Goal: Information Seeking & Learning: Find contact information

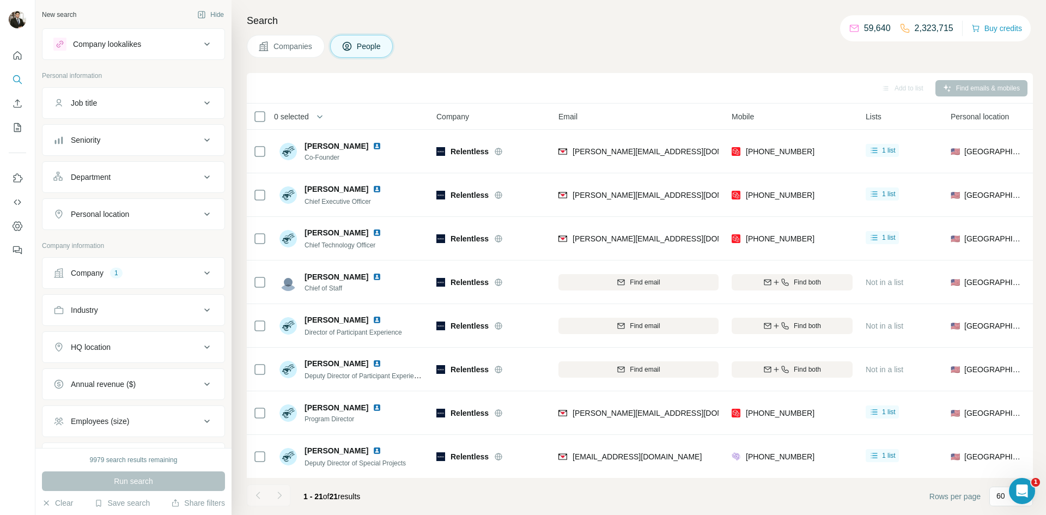
click at [185, 273] on div "Company 1" at bounding box center [126, 272] width 147 height 11
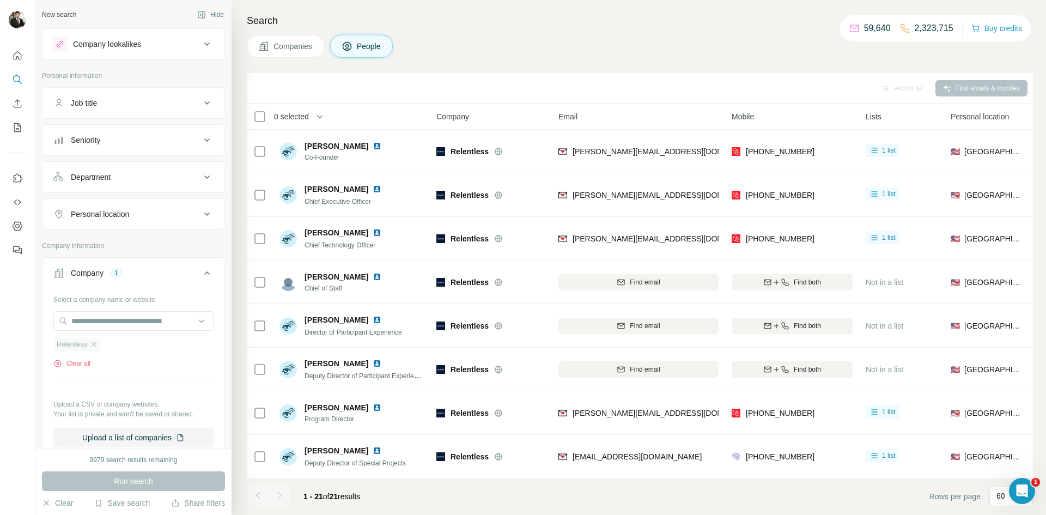
click at [96, 350] on div "Relentless" at bounding box center [77, 344] width 48 height 13
click at [86, 359] on button "Clear all" at bounding box center [71, 363] width 37 height 10
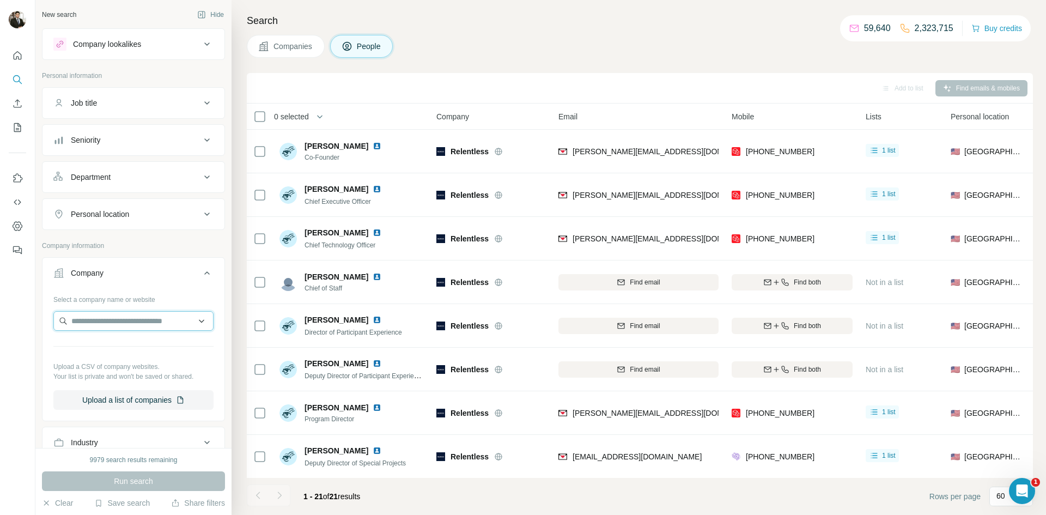
click at [93, 326] on input "text" at bounding box center [133, 321] width 160 height 20
paste input "**********"
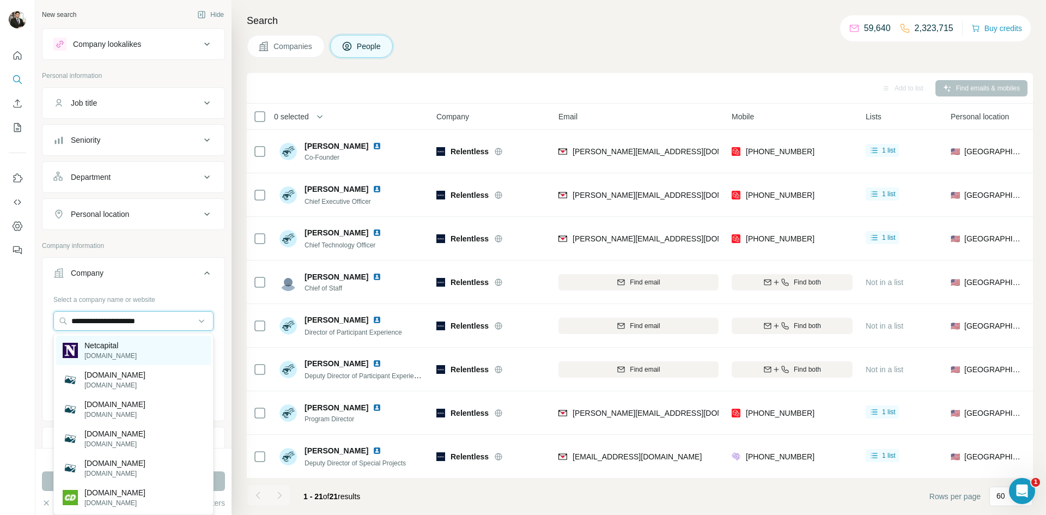
type input "**********"
click at [114, 348] on p "Netcapital" at bounding box center [110, 345] width 52 height 11
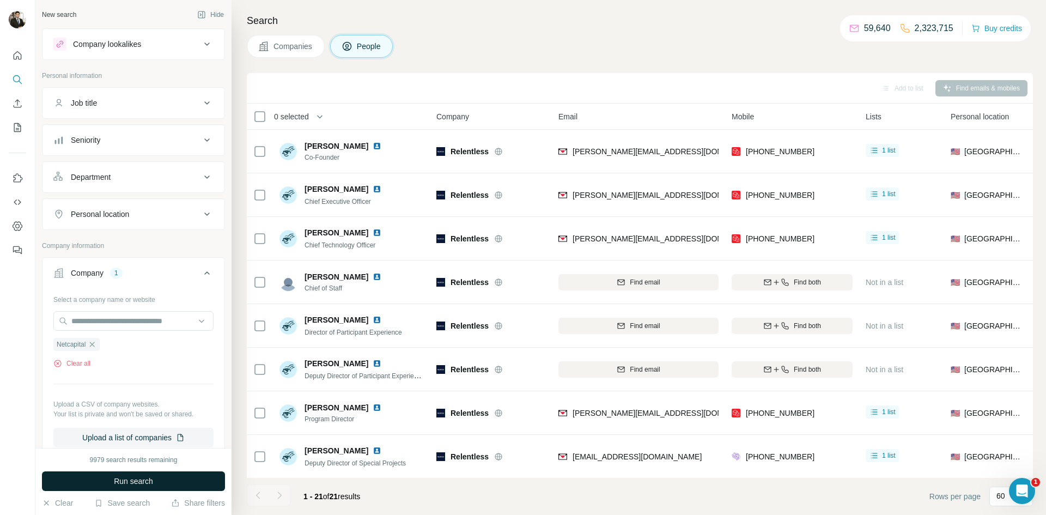
click at [139, 486] on button "Run search" at bounding box center [133, 481] width 183 height 20
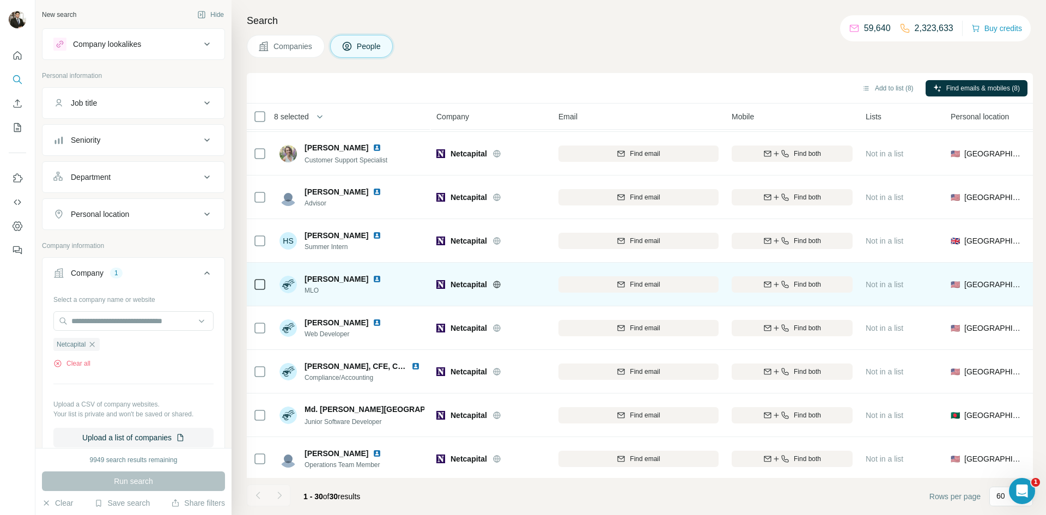
scroll to position [959, 0]
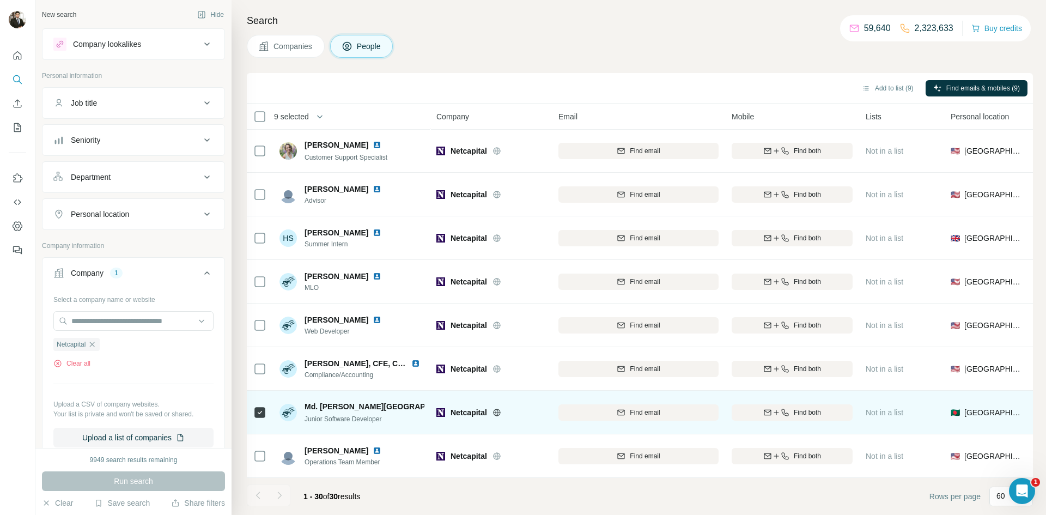
click at [262, 418] on icon at bounding box center [259, 412] width 13 height 13
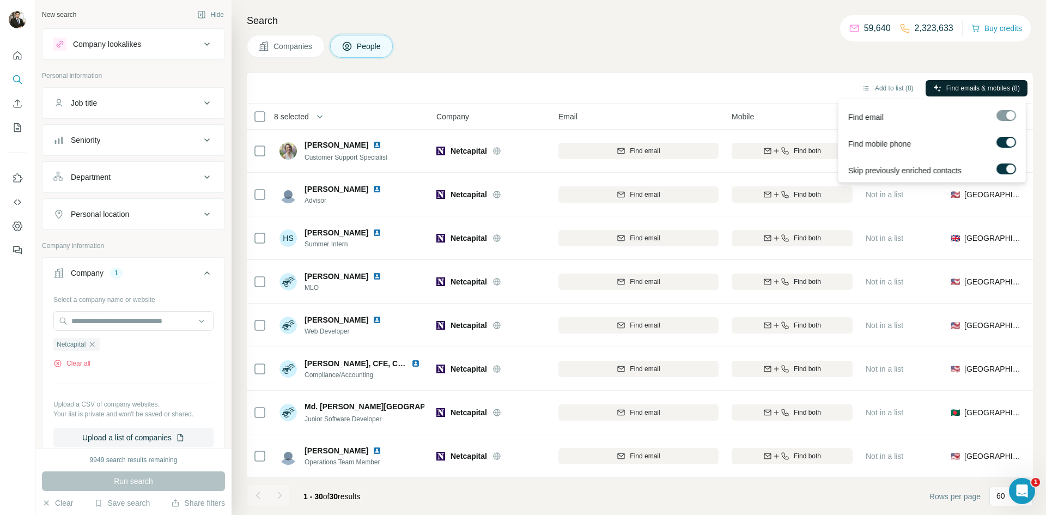
click at [949, 84] on span "Find emails & mobiles (8)" at bounding box center [983, 88] width 74 height 10
click at [959, 88] on span "Find emails & mobiles (8)" at bounding box center [983, 88] width 74 height 10
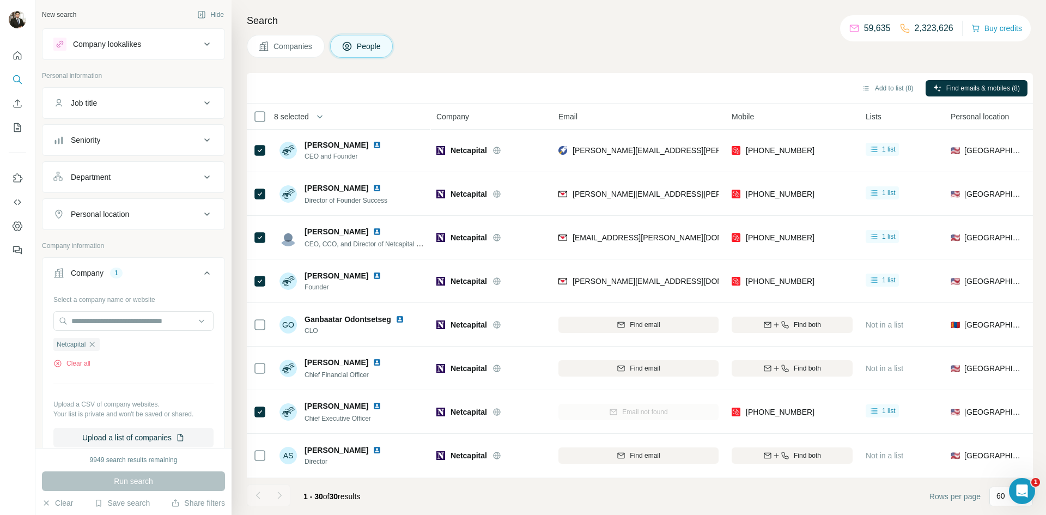
scroll to position [0, 0]
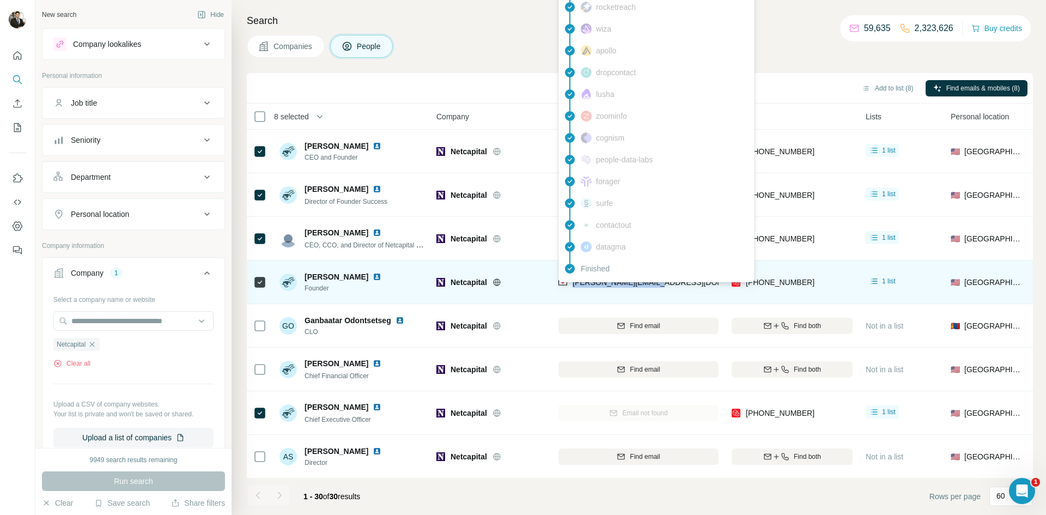
drag, startPoint x: 661, startPoint y: 281, endPoint x: 574, endPoint y: 291, distance: 88.2
click at [574, 291] on div "[PERSON_NAME][EMAIL_ADDRESS][DOMAIN_NAME]" at bounding box center [638, 282] width 160 height 30
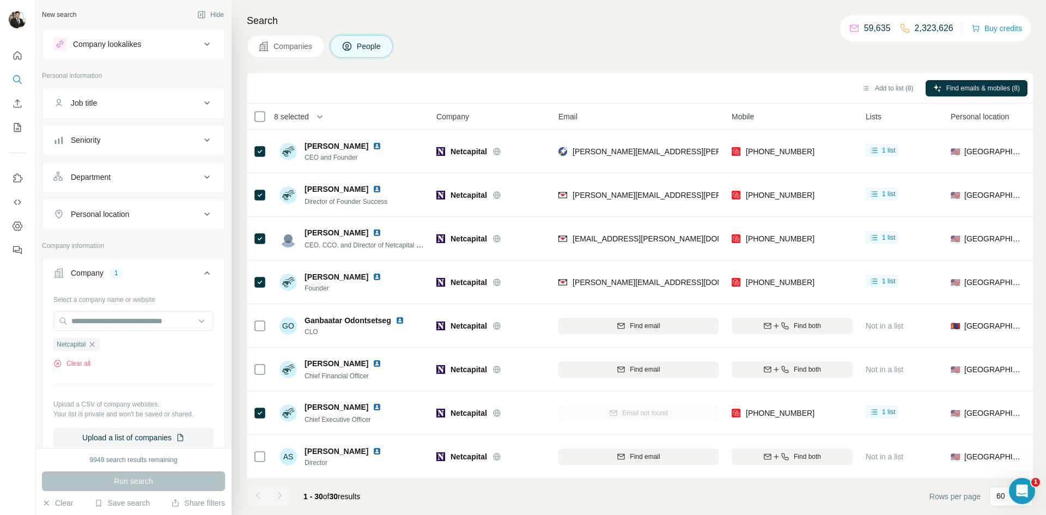
click at [662, 38] on div "Companies People" at bounding box center [640, 46] width 786 height 23
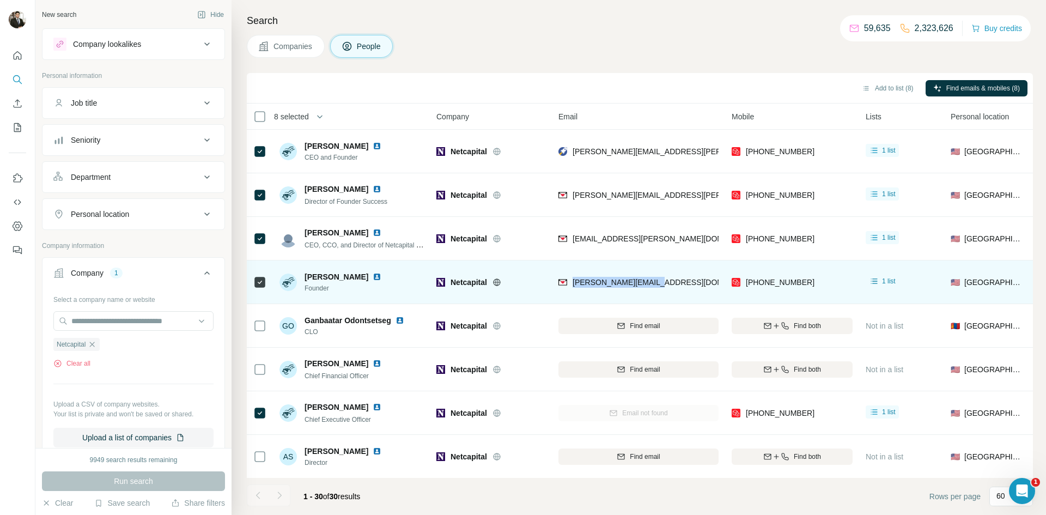
drag, startPoint x: 647, startPoint y: 284, endPoint x: 571, endPoint y: 290, distance: 76.4
click at [571, 290] on div "[PERSON_NAME][EMAIL_ADDRESS][DOMAIN_NAME]" at bounding box center [638, 282] width 160 height 30
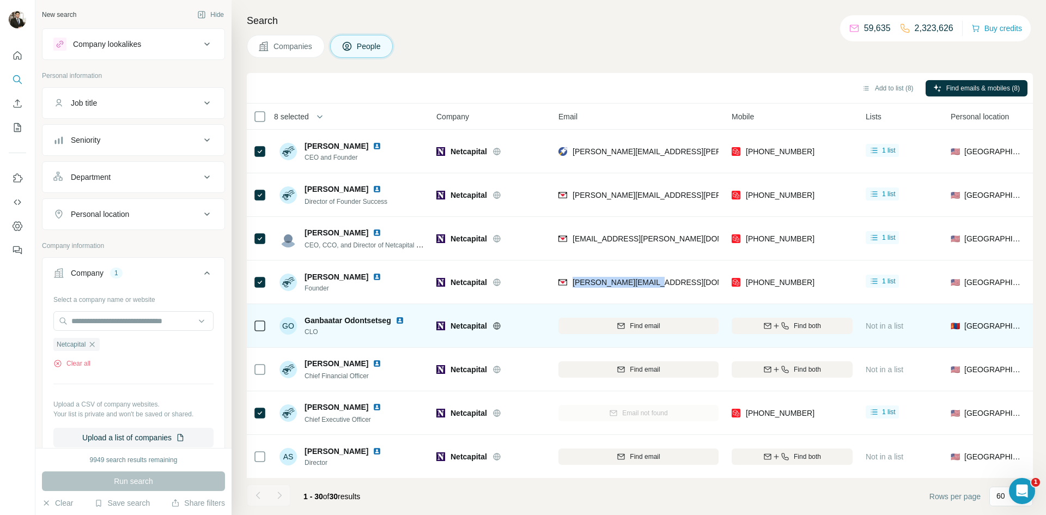
copy span "[PERSON_NAME][EMAIL_ADDRESS][DOMAIN_NAME]"
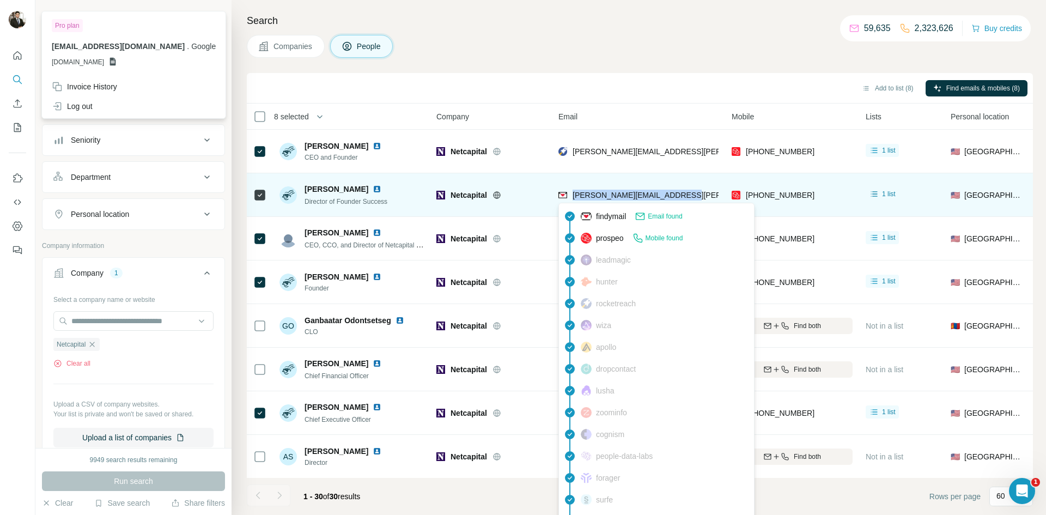
drag, startPoint x: 686, startPoint y: 197, endPoint x: 574, endPoint y: 193, distance: 112.3
click at [574, 193] on div "[PERSON_NAME][EMAIL_ADDRESS][PERSON_NAME][DOMAIN_NAME]" at bounding box center [638, 195] width 160 height 30
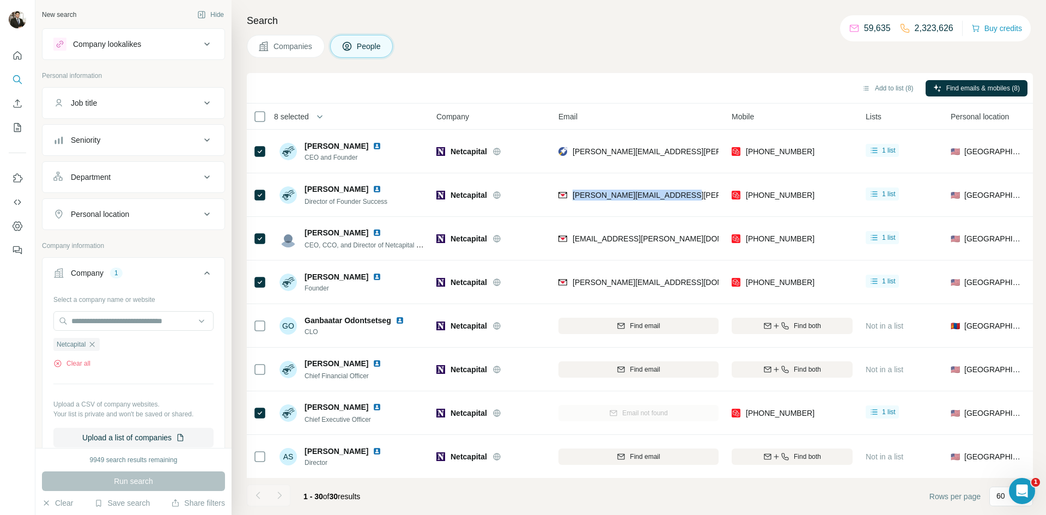
copy span "[PERSON_NAME][EMAIL_ADDRESS][PERSON_NAME][DOMAIN_NAME]"
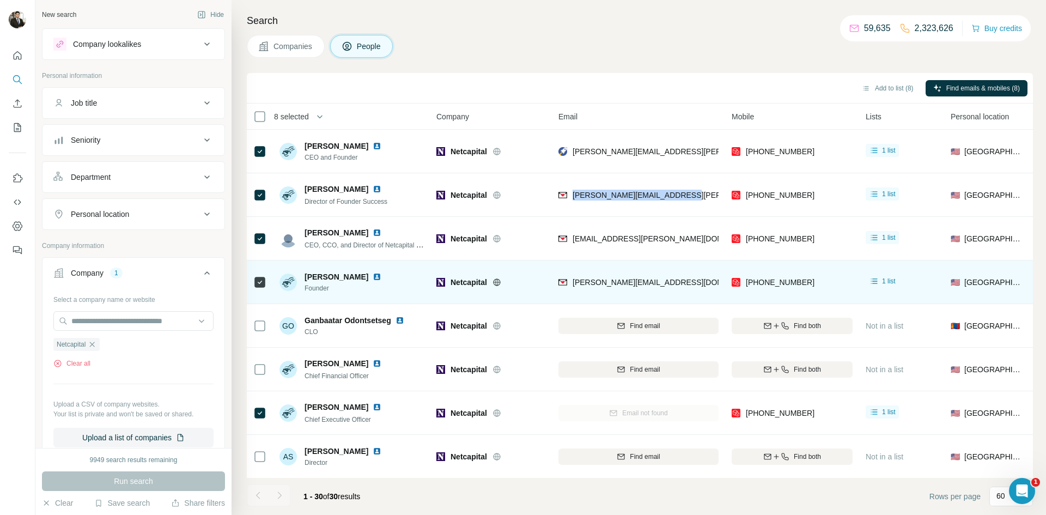
copy span "[PERSON_NAME][EMAIL_ADDRESS][PERSON_NAME][DOMAIN_NAME]"
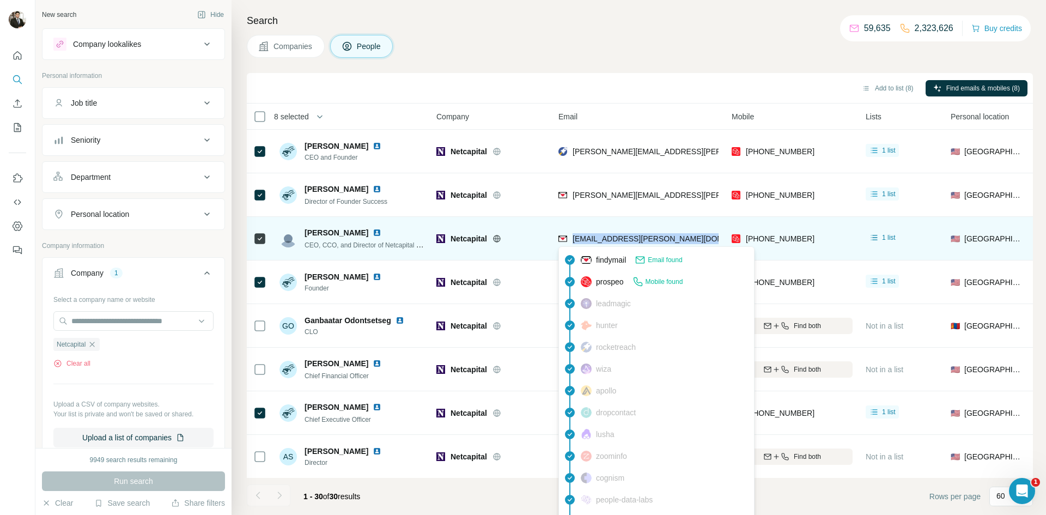
drag, startPoint x: 698, startPoint y: 240, endPoint x: 571, endPoint y: 241, distance: 126.9
click at [571, 241] on div "[EMAIL_ADDRESS][PERSON_NAME][DOMAIN_NAME]" at bounding box center [638, 238] width 160 height 30
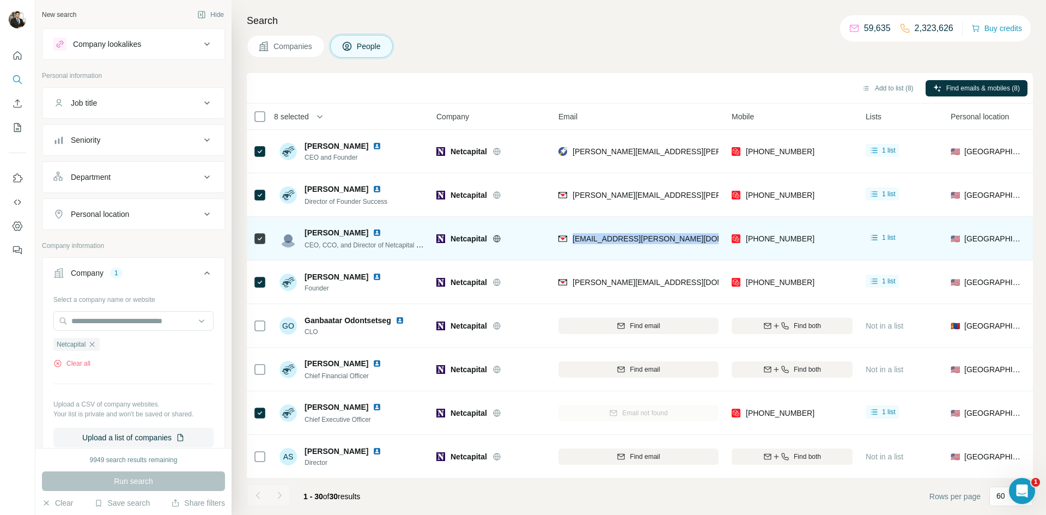
copy span "[EMAIL_ADDRESS][PERSON_NAME][DOMAIN_NAME]"
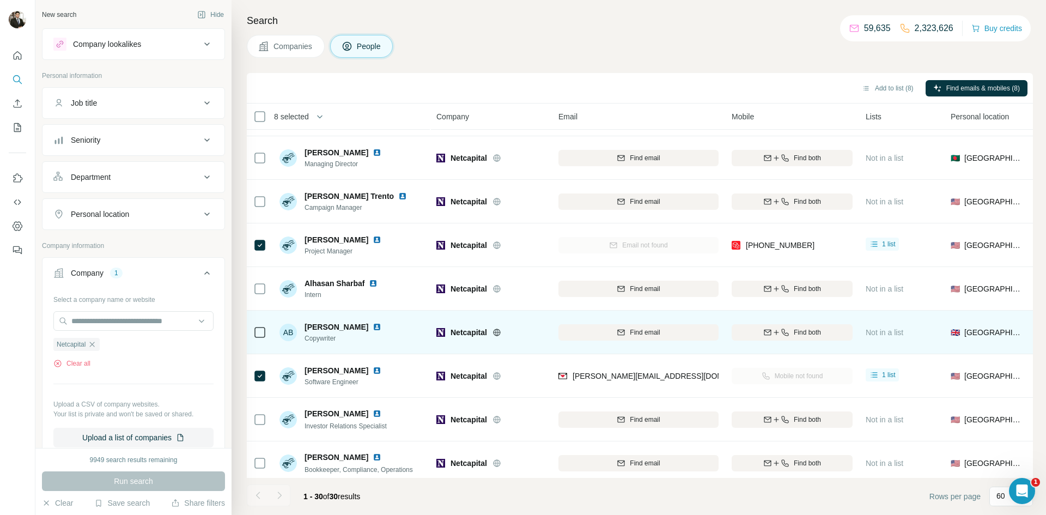
scroll to position [539, 0]
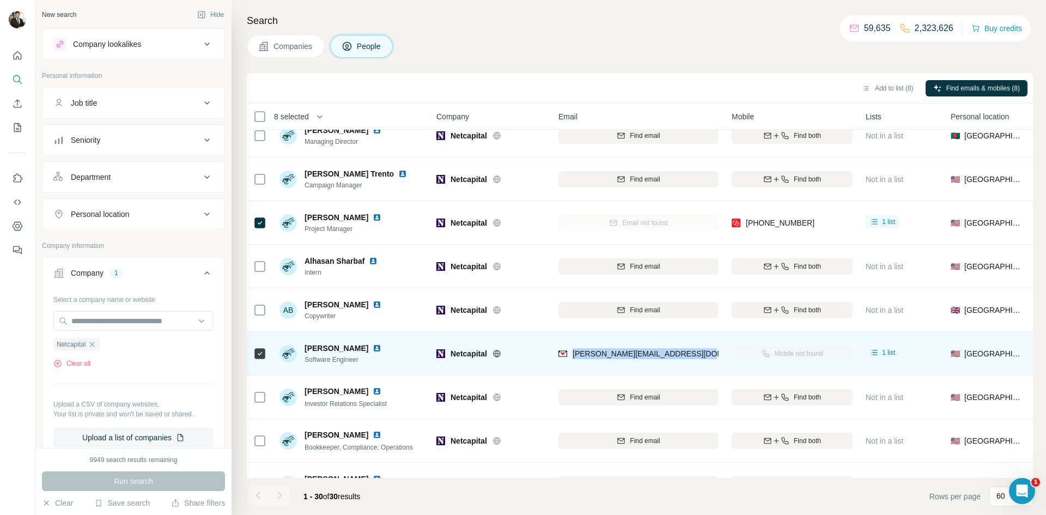
drag, startPoint x: 703, startPoint y: 355, endPoint x: 570, endPoint y: 368, distance: 133.0
click at [570, 368] on td "[PERSON_NAME][EMAIL_ADDRESS][DOMAIN_NAME]" at bounding box center [638, 354] width 173 height 44
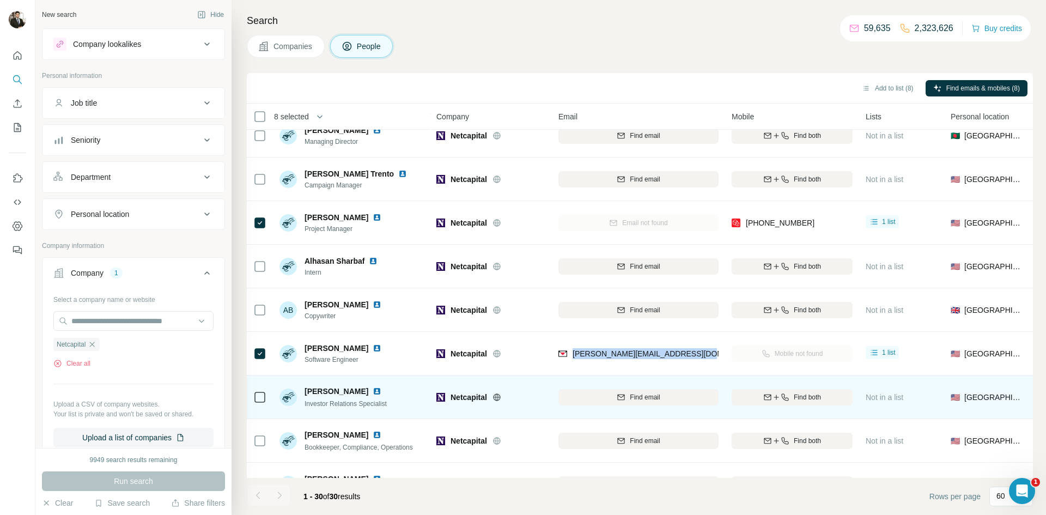
copy span "[PERSON_NAME][EMAIL_ADDRESS][DOMAIN_NAME]"
